Goal: Information Seeking & Learning: Learn about a topic

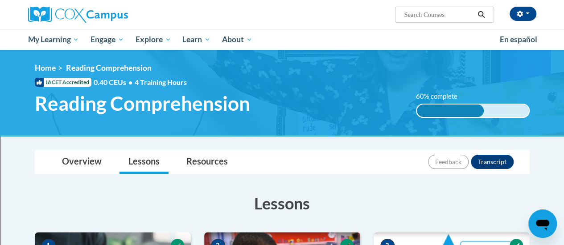
click at [383, 172] on div "Overview Lessons Resources Feedback Transcript" at bounding box center [282, 163] width 480 height 24
click at [351, 173] on div "Overview Lessons Resources Feedback Transcript" at bounding box center [282, 163] width 480 height 24
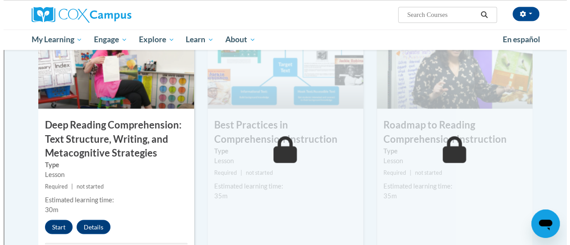
scroll to position [707, 0]
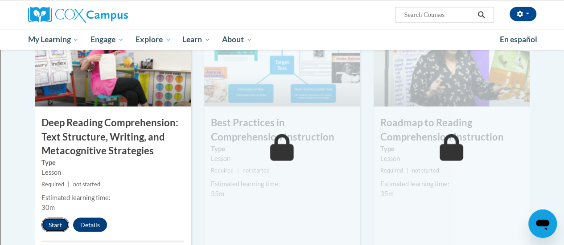
click at [51, 222] on button "Start" at bounding box center [55, 225] width 28 height 14
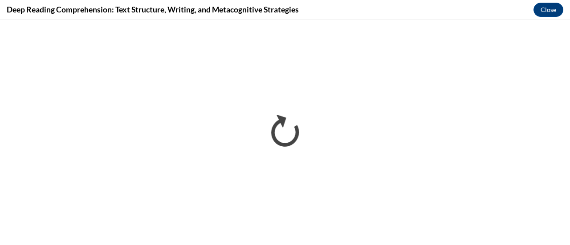
scroll to position [0, 0]
